Goal: Transaction & Acquisition: Purchase product/service

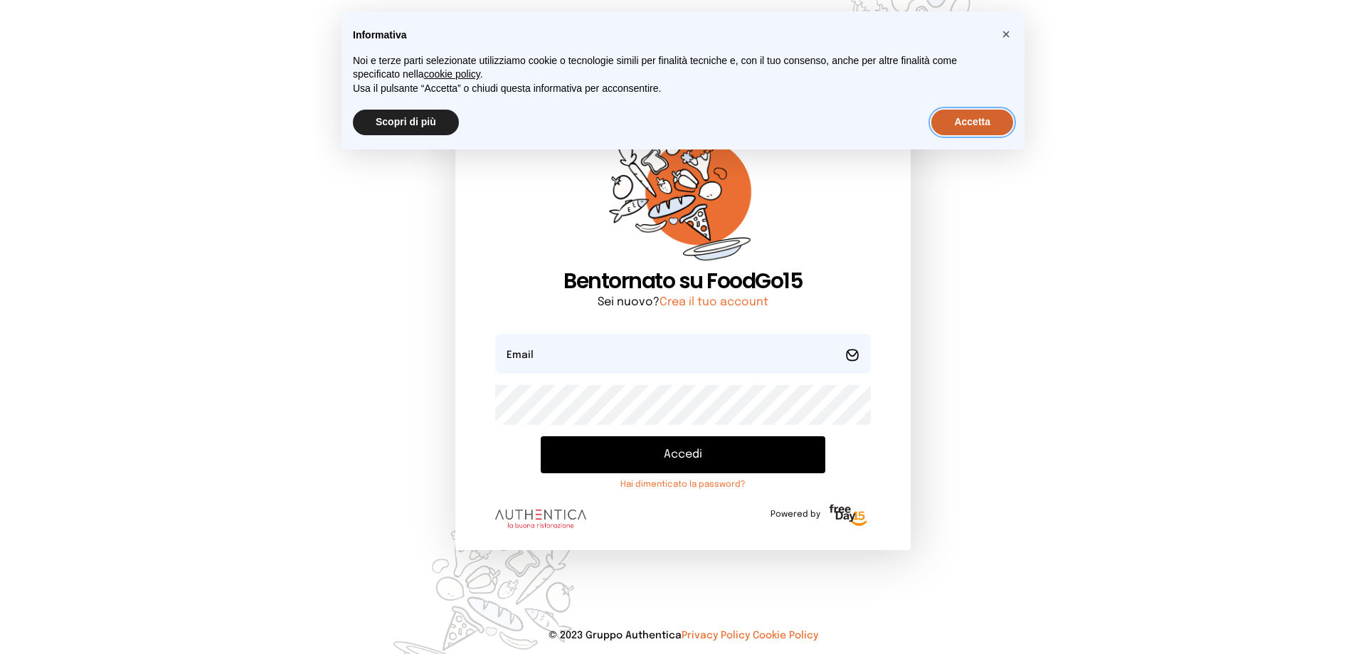
drag, startPoint x: 980, startPoint y: 117, endPoint x: 975, endPoint y: 127, distance: 10.5
click at [978, 122] on button "Accetta" at bounding box center [972, 123] width 82 height 26
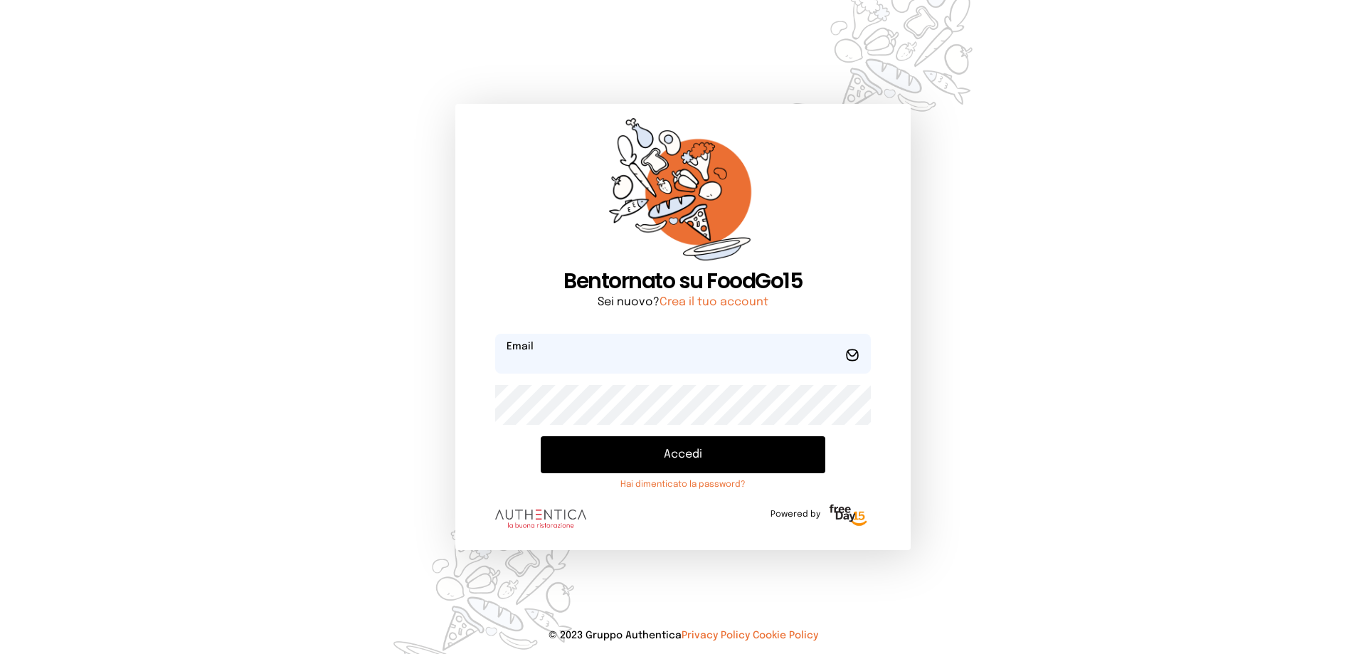
click at [723, 348] on input "email" at bounding box center [683, 354] width 376 height 40
type input "**********"
click at [668, 449] on button "Accedi" at bounding box center [683, 454] width 285 height 37
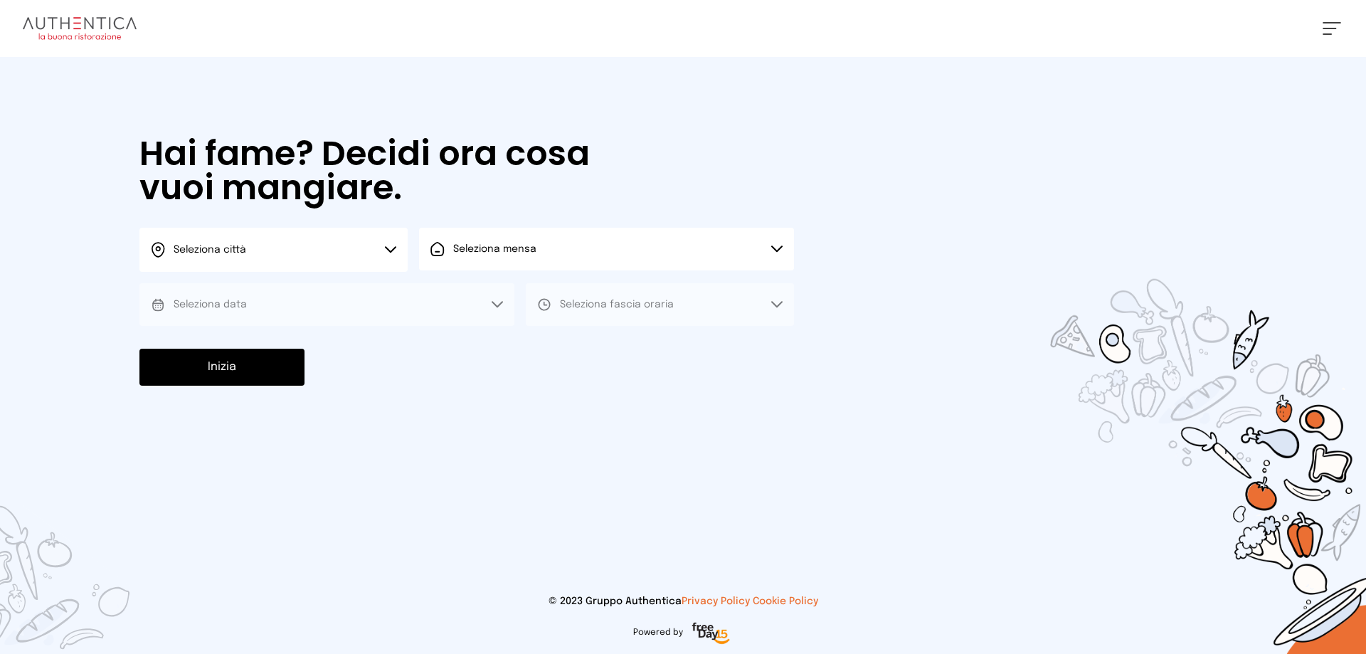
click at [397, 245] on button "Seleziona città" at bounding box center [273, 250] width 268 height 44
click at [361, 284] on li "Terni" at bounding box center [273, 291] width 268 height 38
click at [450, 258] on button "Seleziona mensa" at bounding box center [606, 249] width 375 height 43
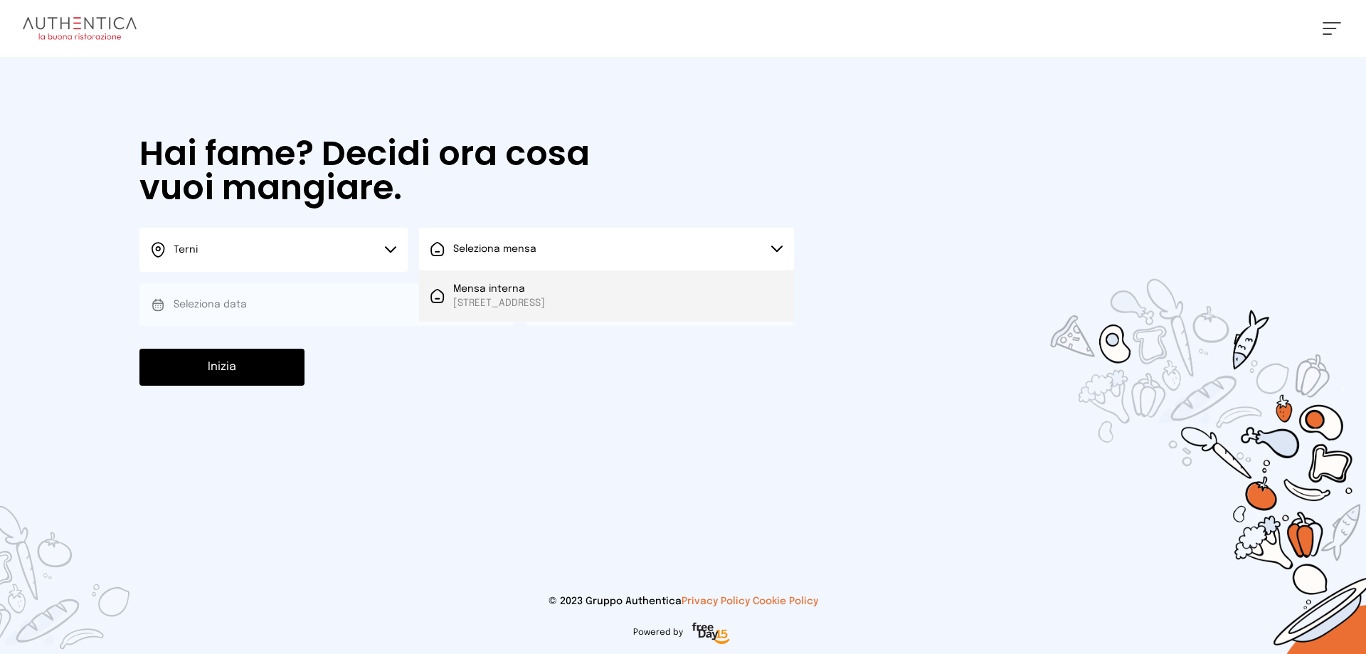
click at [455, 291] on span "Mensa interna" at bounding box center [499, 289] width 92 height 14
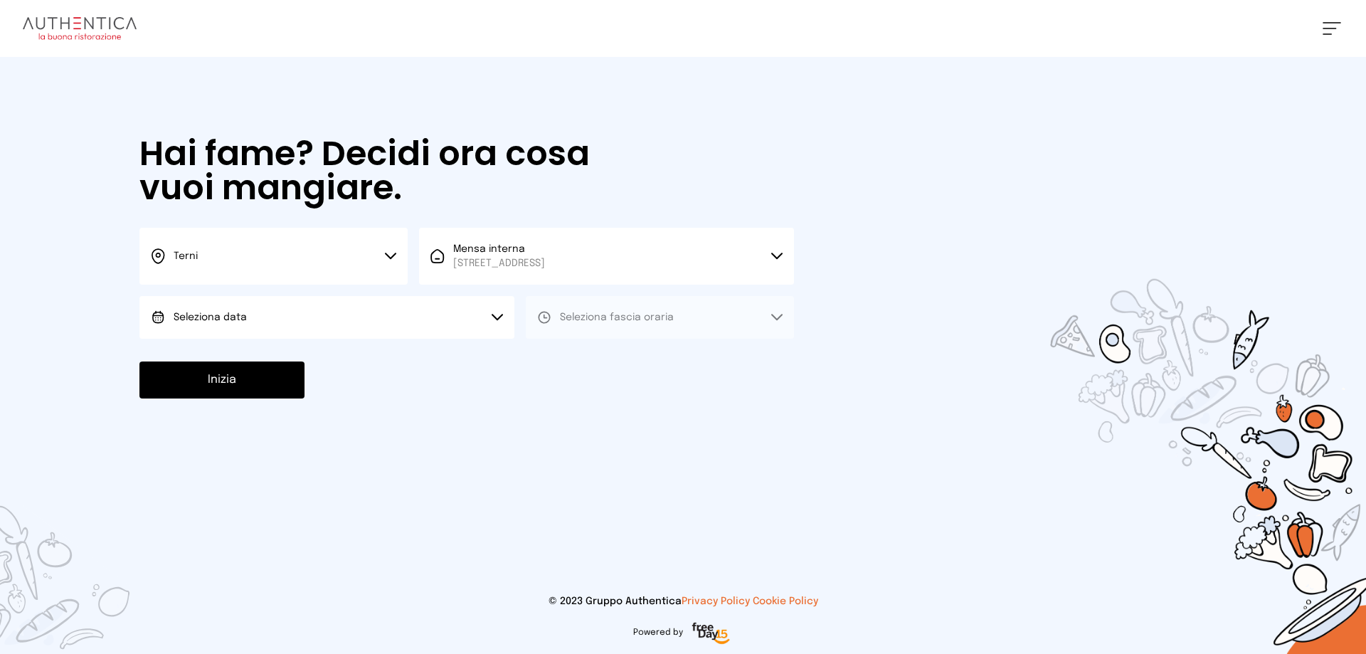
click at [392, 334] on button "Seleziona data" at bounding box center [326, 317] width 375 height 43
click at [377, 360] on li "[DATE], [DATE]" at bounding box center [326, 357] width 375 height 37
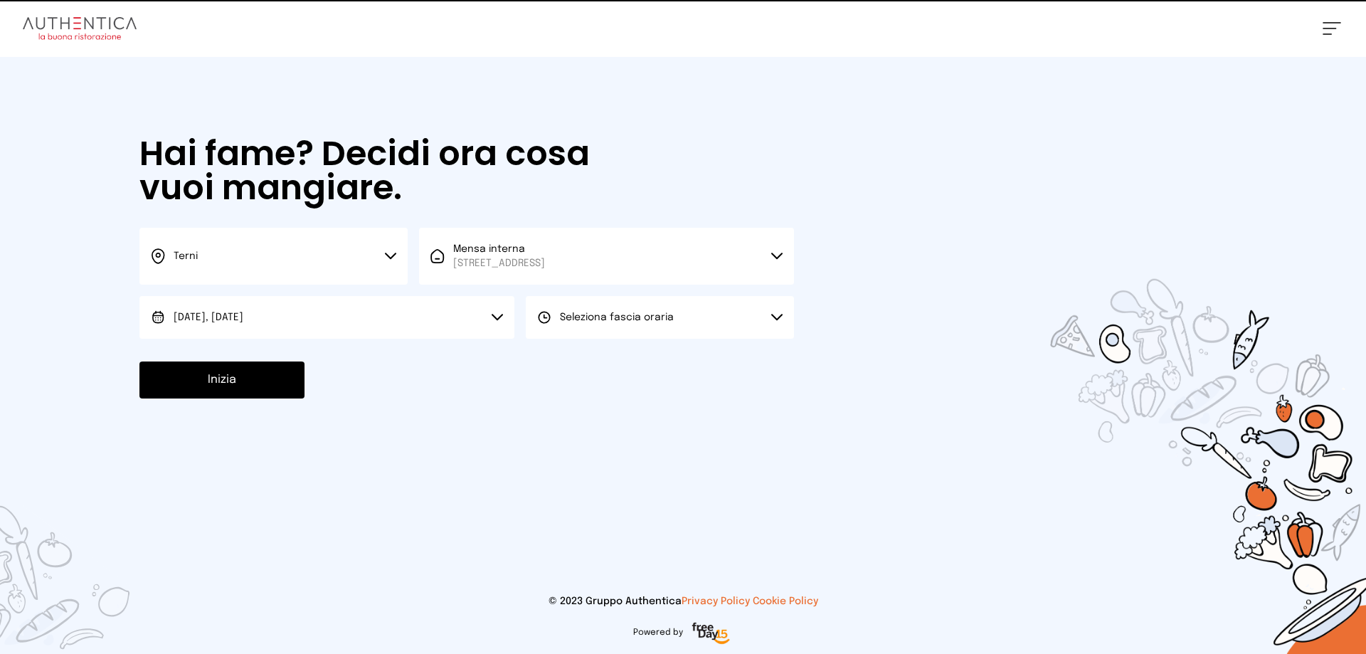
click at [561, 333] on button "Seleziona fascia oraria" at bounding box center [660, 317] width 268 height 43
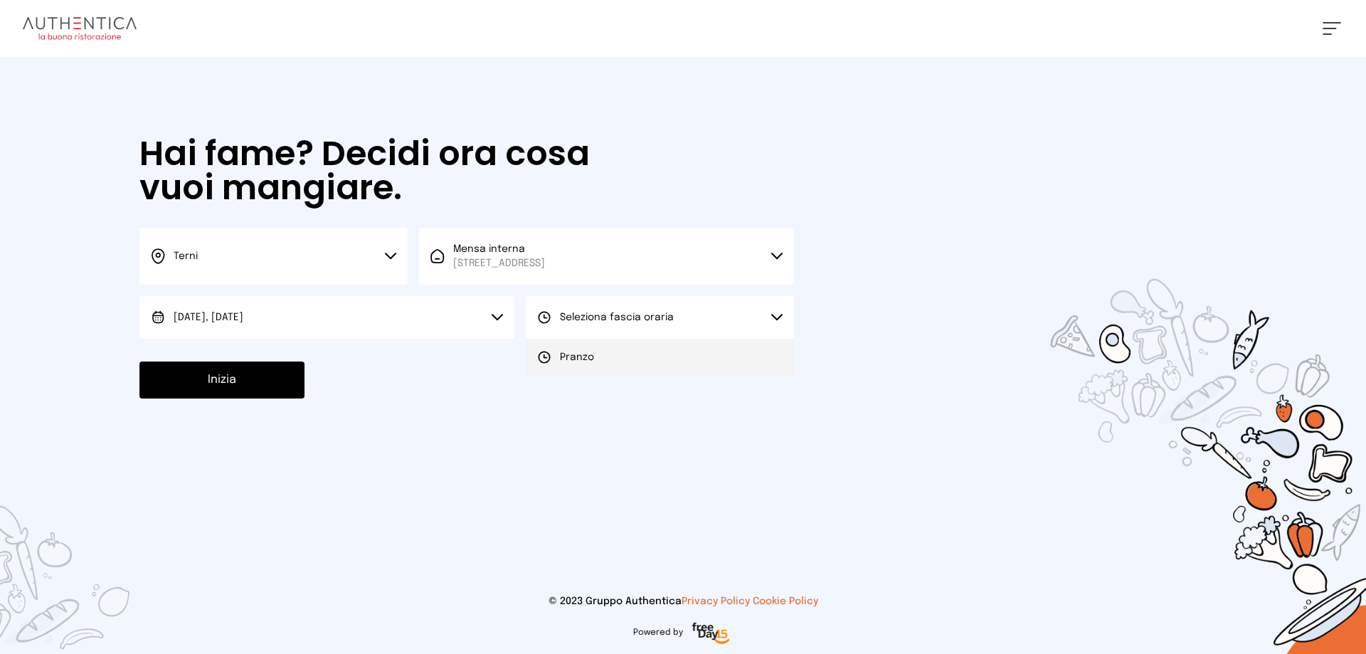
click at [564, 360] on span "Pranzo" at bounding box center [577, 357] width 34 height 14
click at [213, 381] on button "Inizia" at bounding box center [221, 379] width 165 height 37
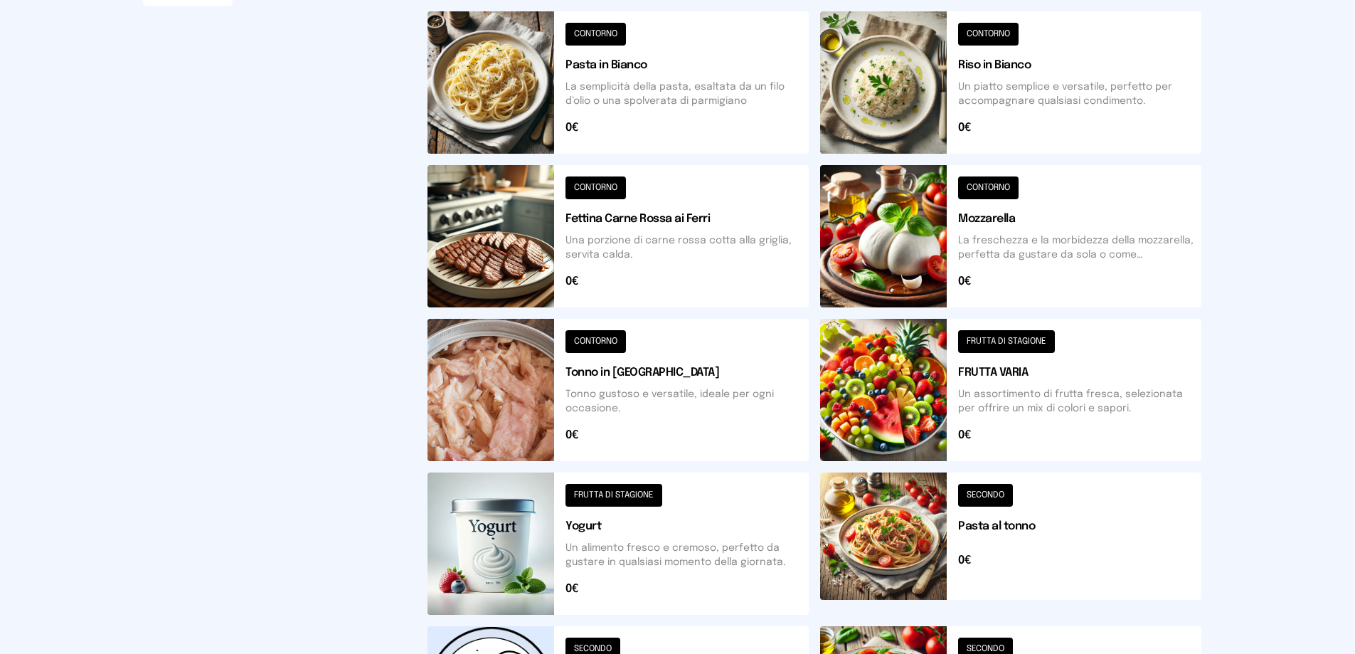
scroll to position [510, 0]
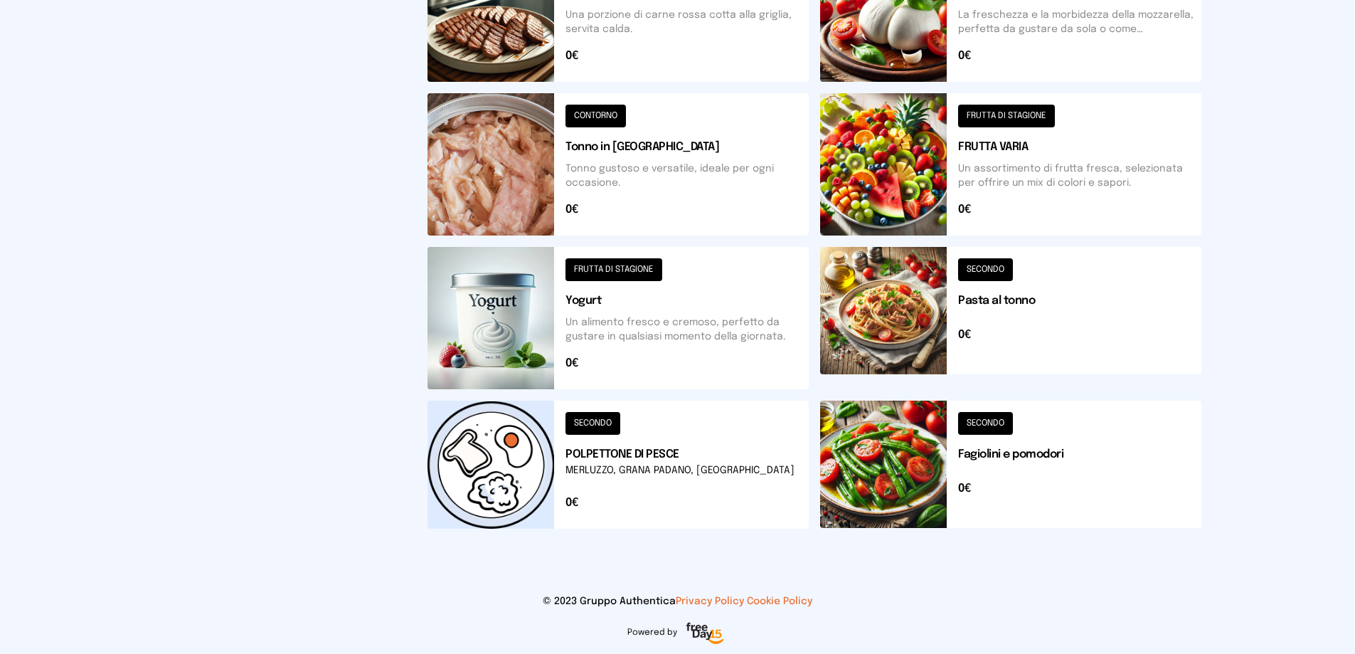
click at [989, 415] on button at bounding box center [1010, 465] width 381 height 128
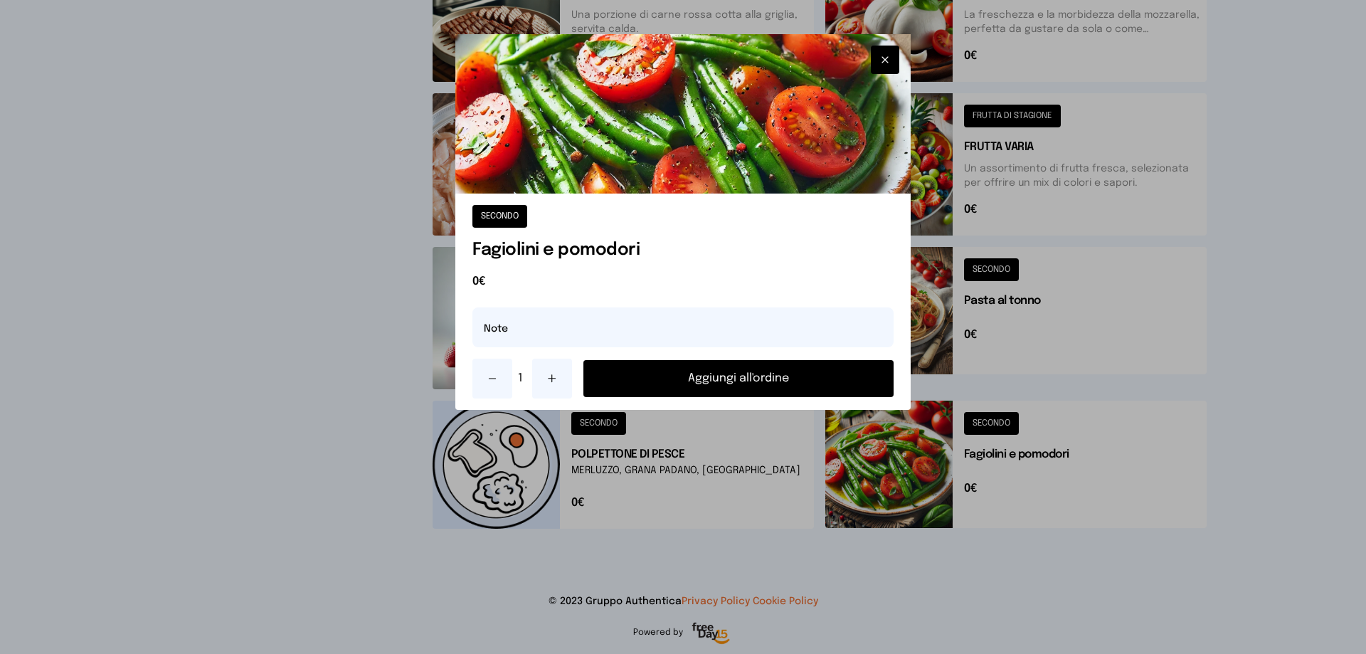
click at [711, 379] on button "Aggiungi all'ordine" at bounding box center [738, 378] width 310 height 37
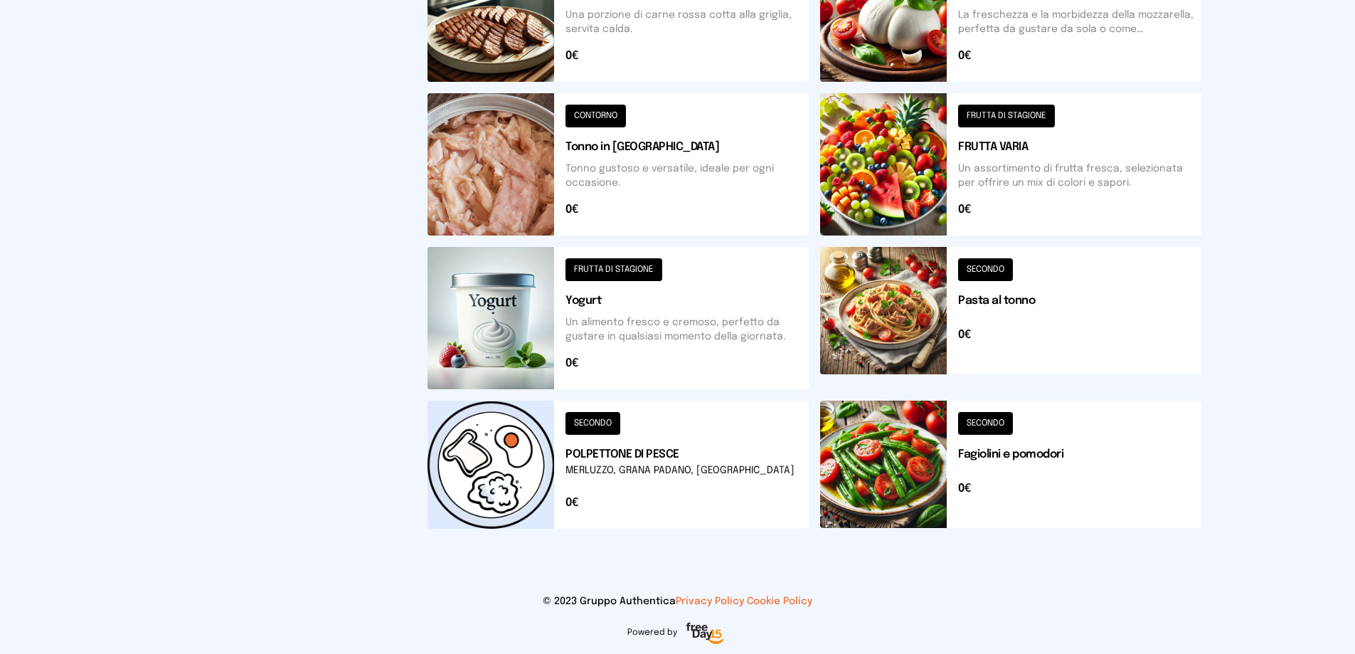
click at [1010, 108] on button at bounding box center [1010, 164] width 381 height 142
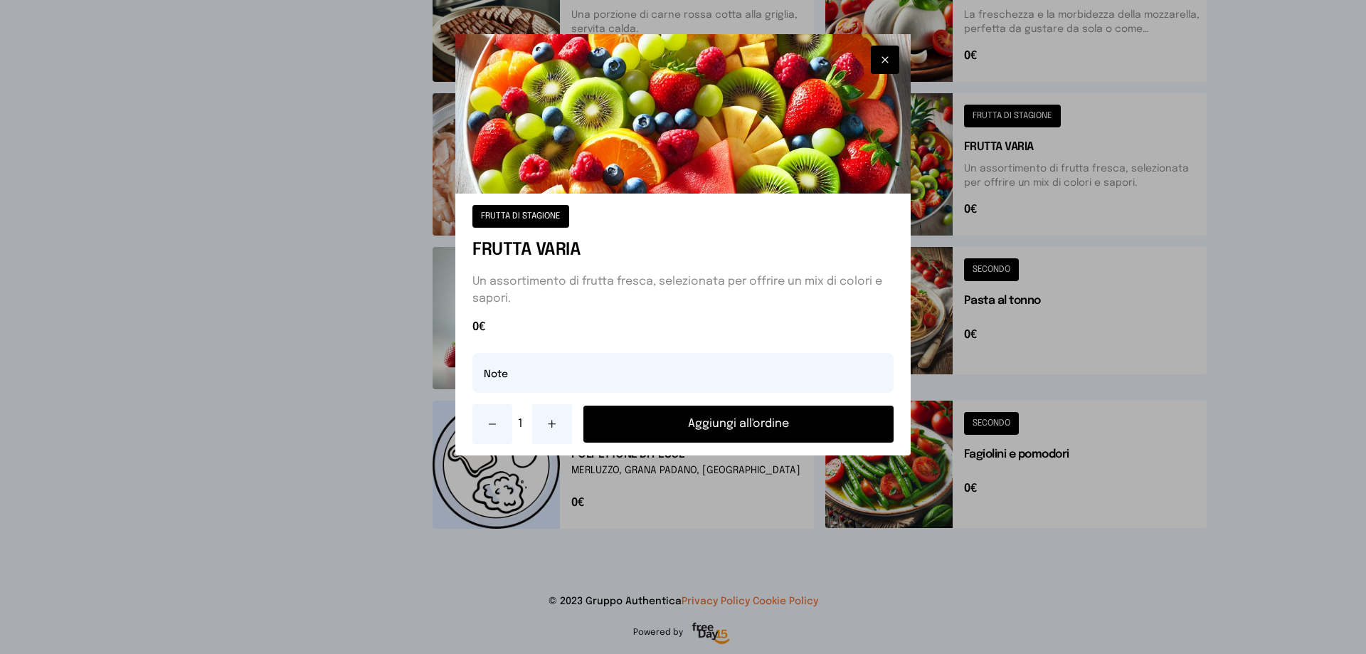
click at [747, 414] on button "Aggiungi all'ordine" at bounding box center [738, 424] width 310 height 37
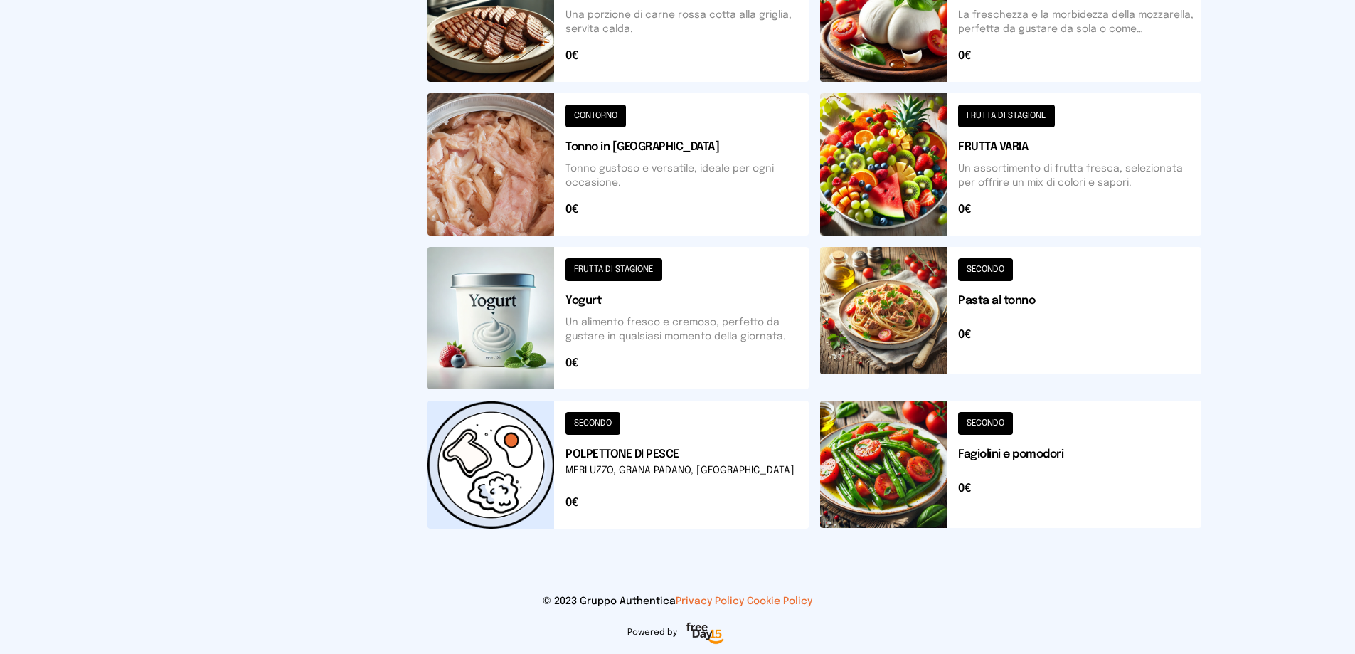
scroll to position [439, 0]
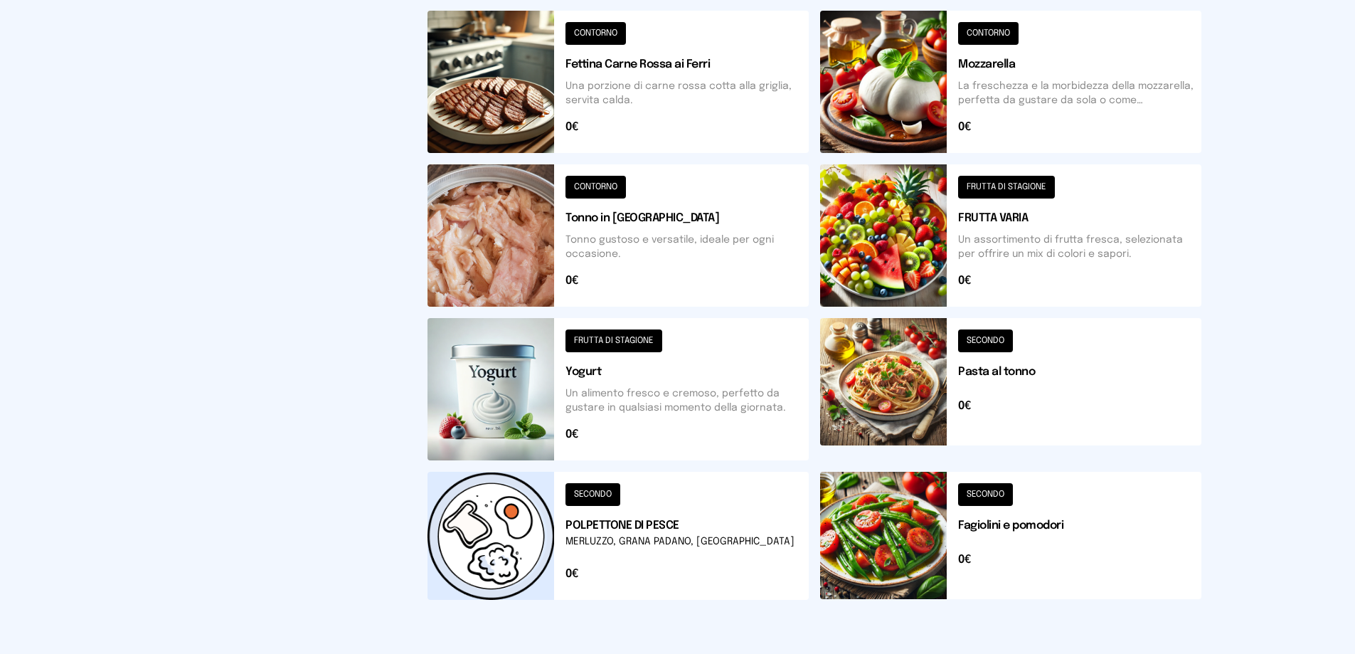
click at [600, 37] on button at bounding box center [618, 82] width 381 height 142
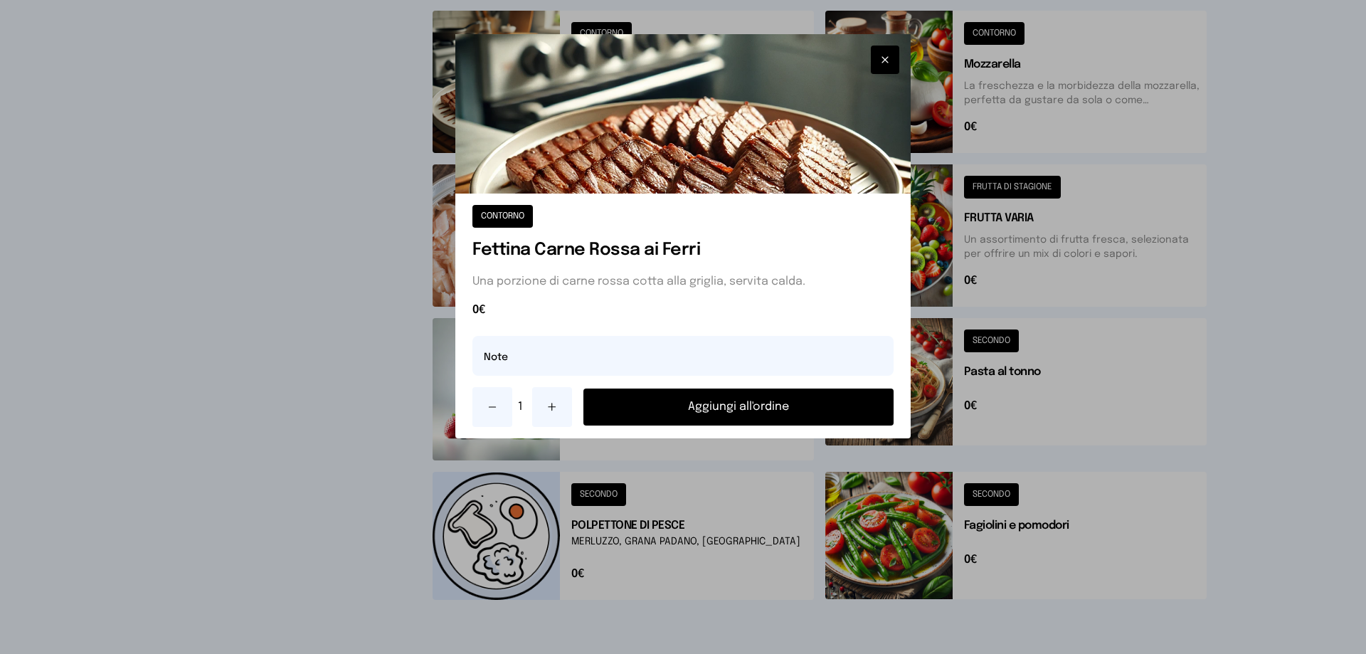
click at [732, 408] on button "Aggiungi all'ordine" at bounding box center [738, 406] width 310 height 37
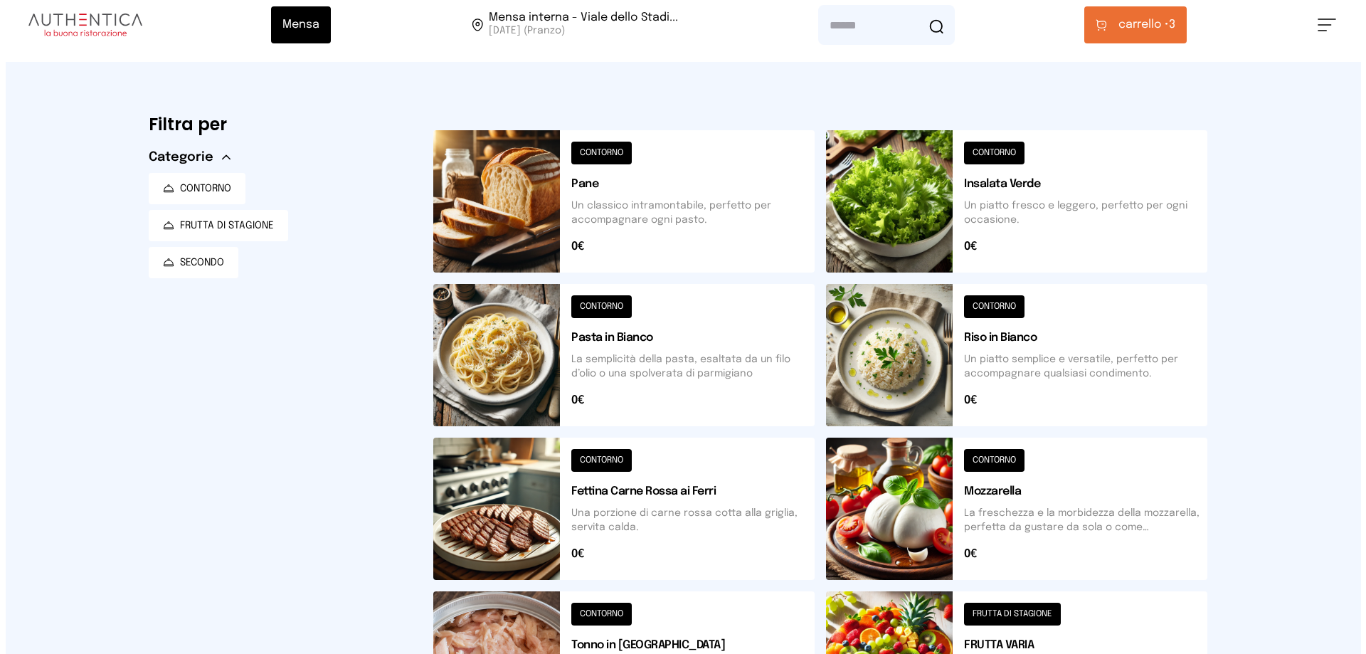
scroll to position [0, 0]
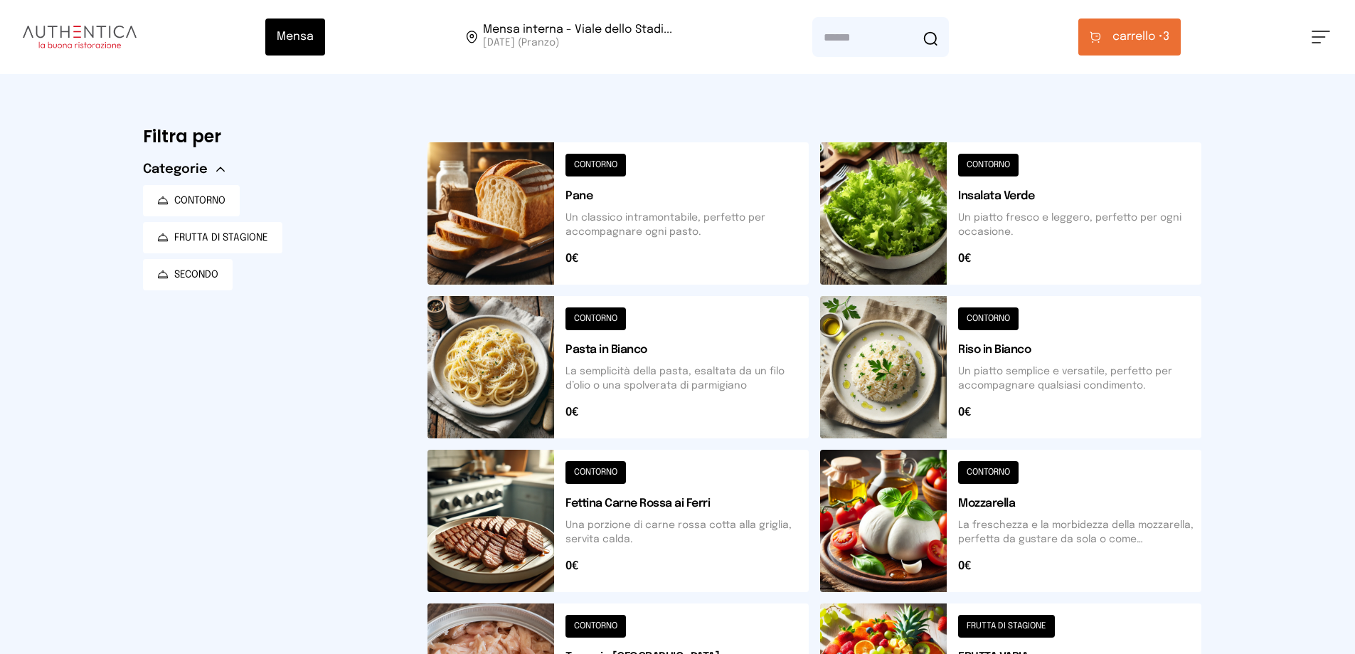
click at [1116, 34] on span "carrello •" at bounding box center [1138, 36] width 51 height 17
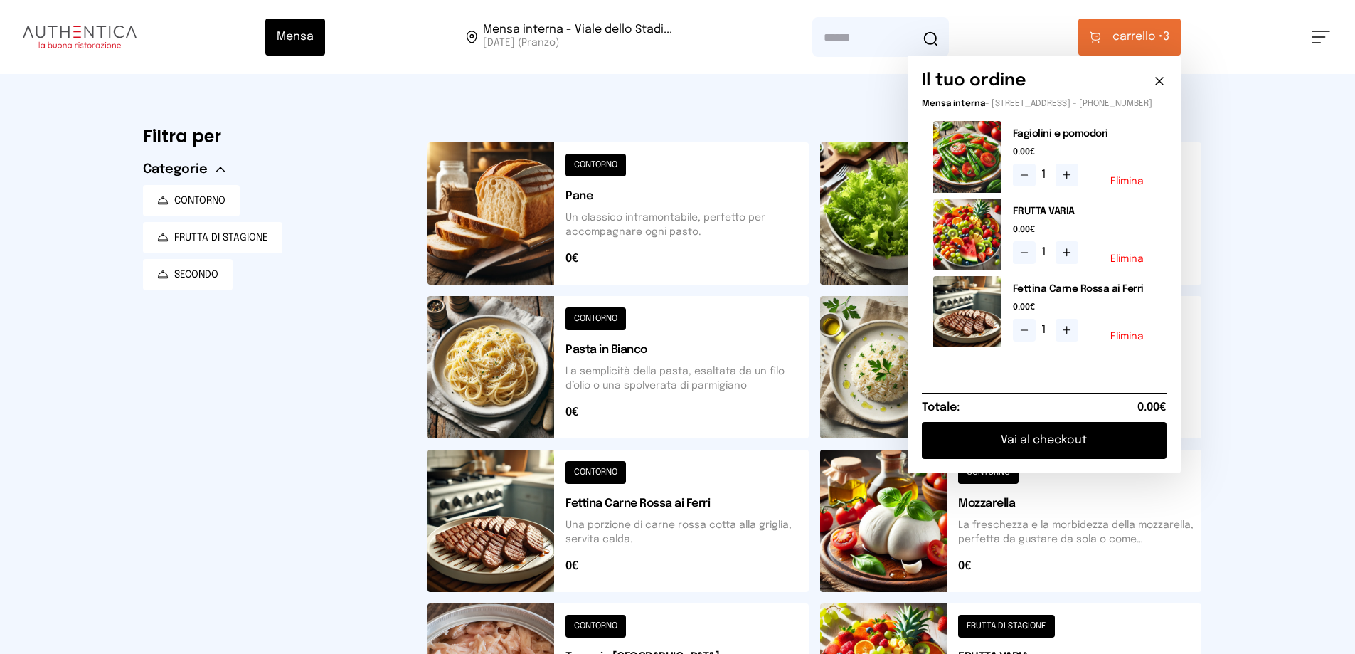
click at [1047, 453] on button "Vai al checkout" at bounding box center [1044, 440] width 245 height 37
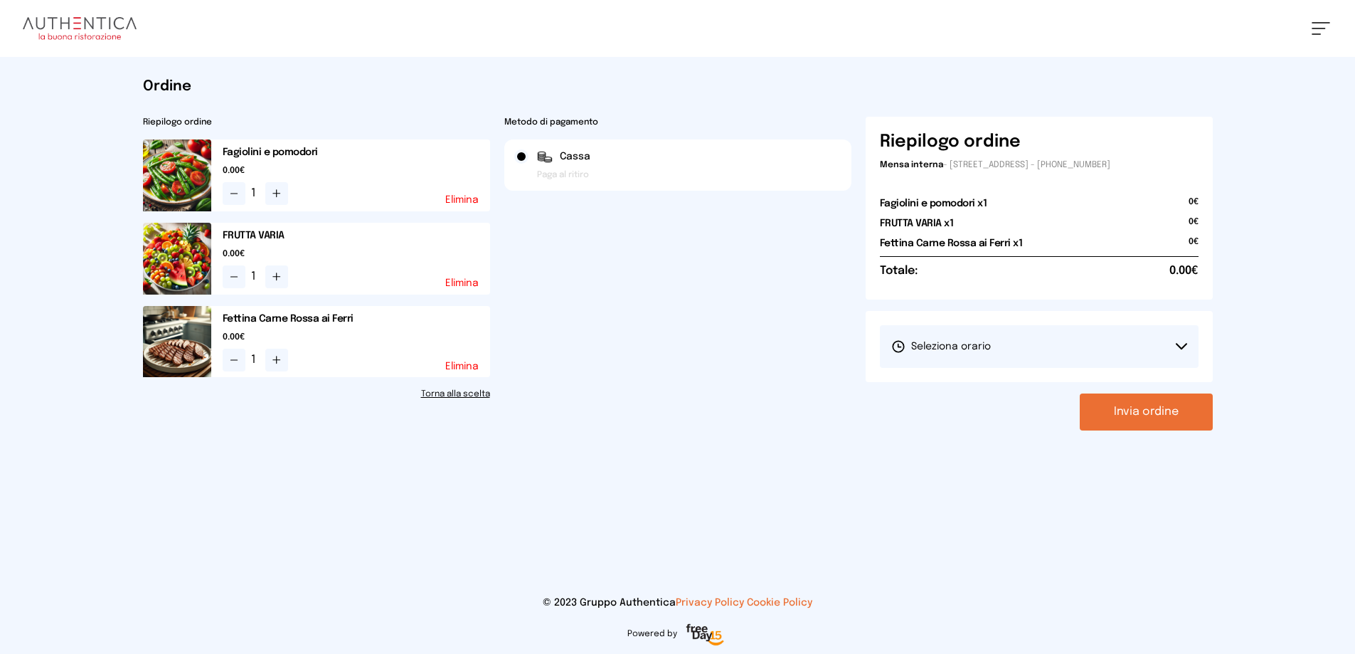
click at [1190, 345] on button "Seleziona orario" at bounding box center [1039, 346] width 319 height 43
click at [1080, 391] on li "1° Turno (13:00 - 15:00)" at bounding box center [1039, 386] width 319 height 37
click at [1133, 413] on button "Invia ordine" at bounding box center [1146, 411] width 133 height 37
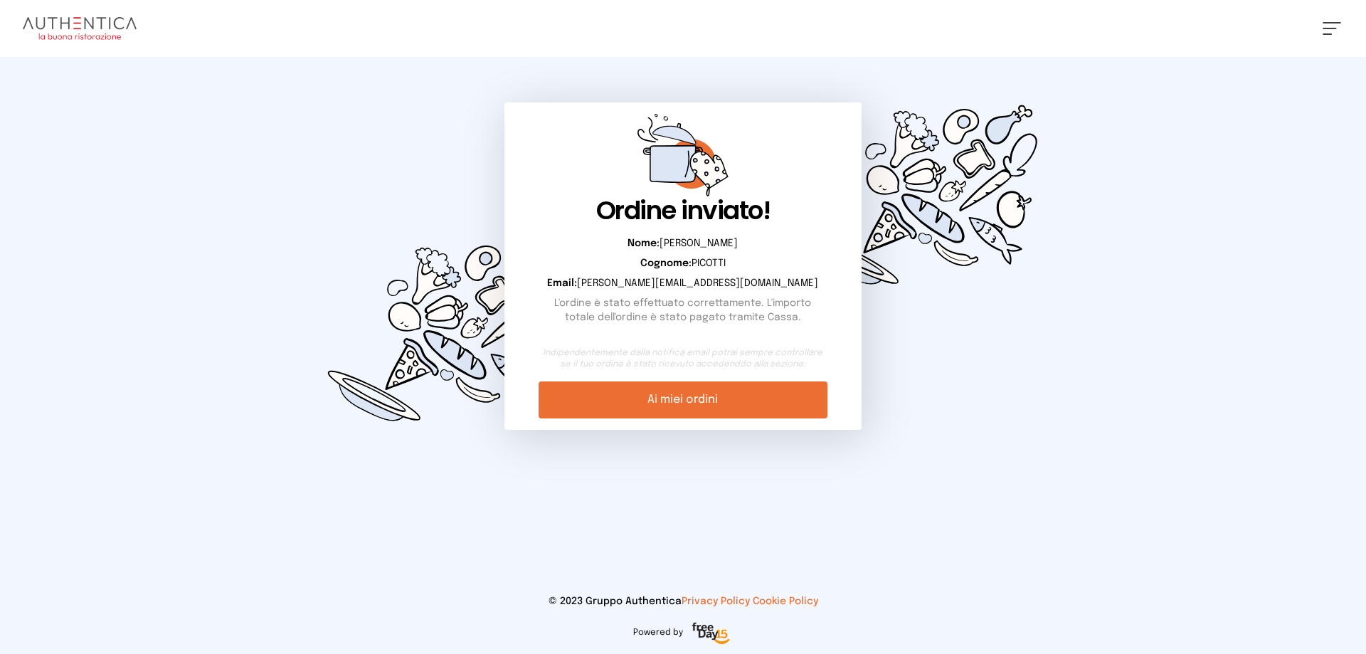
click at [690, 403] on link "Ai miei ordini" at bounding box center [683, 399] width 288 height 37
